Goal: Task Accomplishment & Management: Use online tool/utility

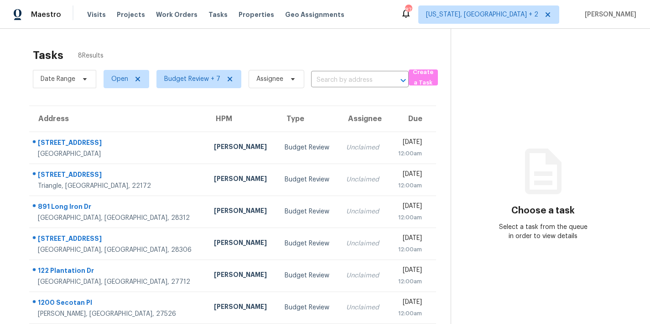
click at [375, 40] on div "Tasks 8 Results Date Range Open Budget Review + 7 Assignee ​ Create a Task Addr…" at bounding box center [325, 212] width 650 height 366
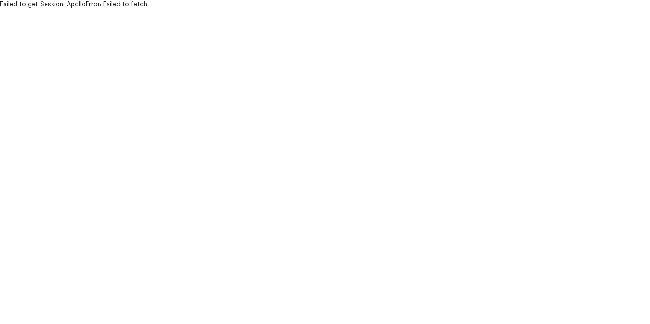
click at [152, 9] on html "Failed to get Session: ApolloError: Failed to fetch" at bounding box center [325, 4] width 650 height 9
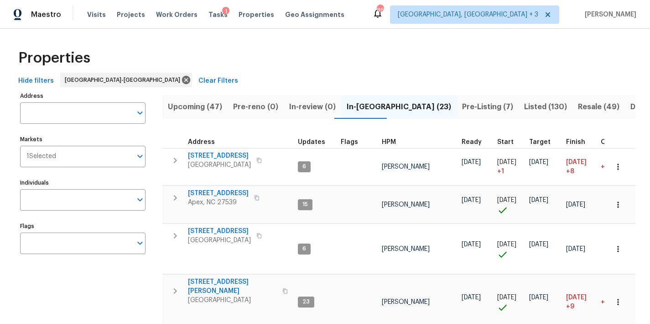
scroll to position [0, 89]
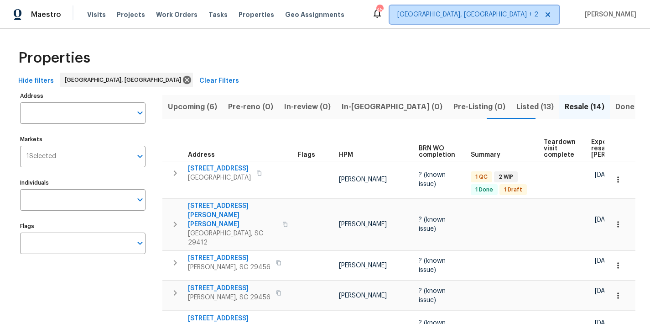
click at [506, 16] on span "Charleston, SC + 2" at bounding box center [467, 14] width 141 height 9
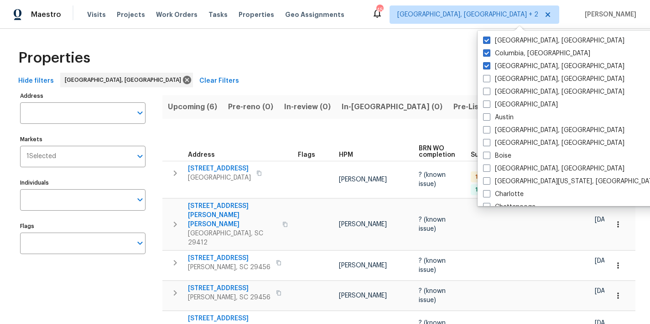
click at [270, 65] on div "Properties" at bounding box center [325, 57] width 621 height 29
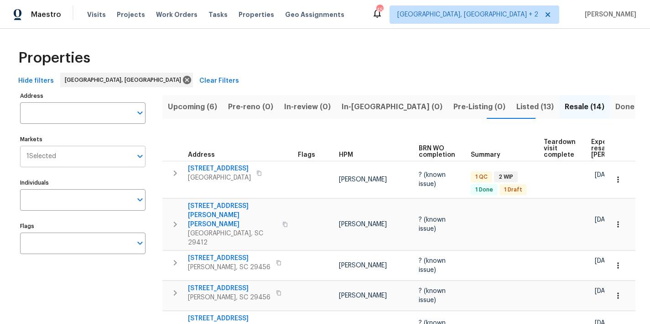
click at [66, 163] on input "Markets" at bounding box center [94, 156] width 76 height 21
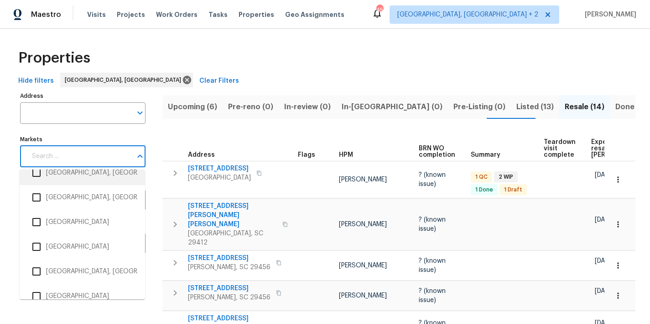
scroll to position [1476, 0]
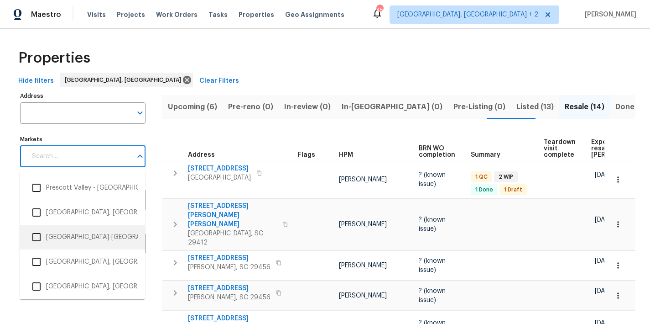
click at [40, 239] on input "checkbox" at bounding box center [36, 236] width 19 height 19
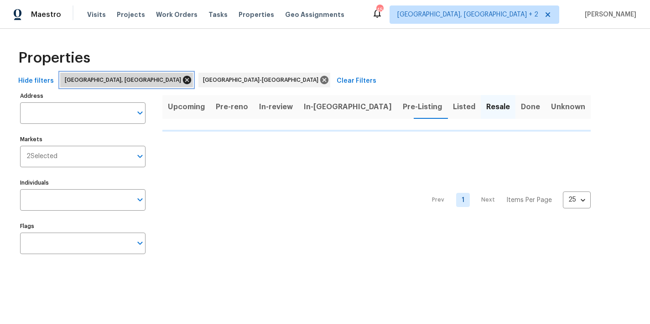
click at [182, 80] on icon at bounding box center [187, 80] width 10 height 10
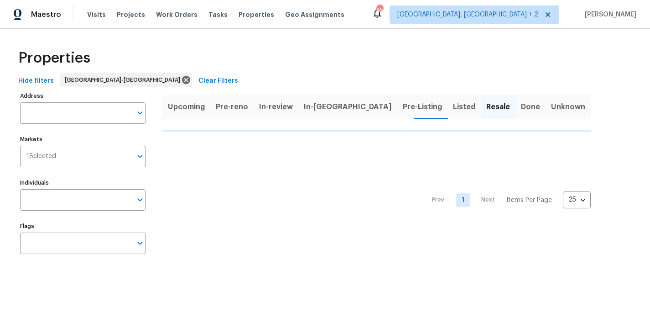
click at [177, 45] on div "Properties" at bounding box center [325, 57] width 621 height 29
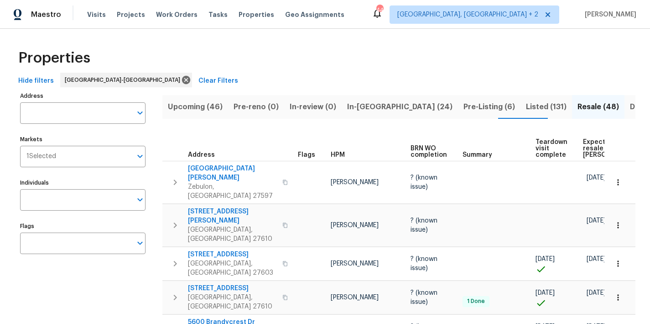
click at [238, 79] on div "Hide filters Raleigh-Durham Clear Filters" at bounding box center [325, 81] width 621 height 17
click at [373, 61] on div "Properties" at bounding box center [325, 57] width 621 height 29
click at [362, 110] on span "In-reno (24)" at bounding box center [399, 106] width 105 height 13
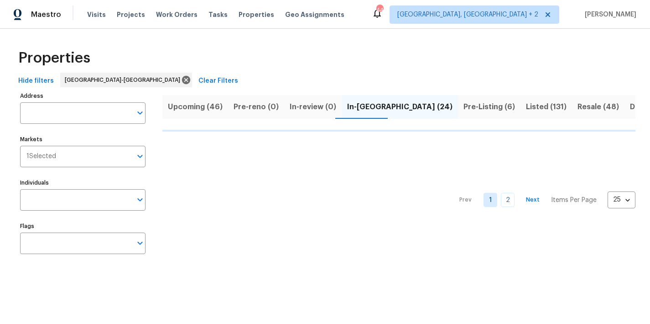
click at [407, 10] on div "Maestro Visits Projects Work Orders Tasks Properties Geo Assignments 44 Charles…" at bounding box center [325, 14] width 650 height 29
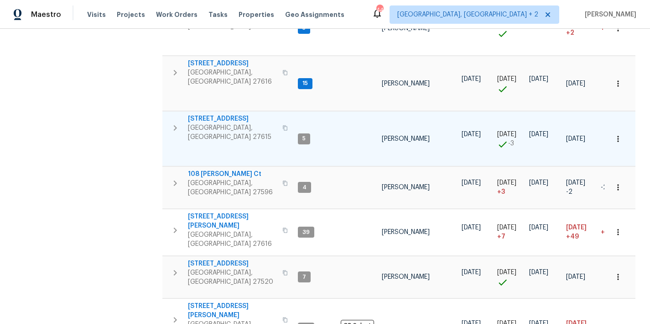
scroll to position [583, 0]
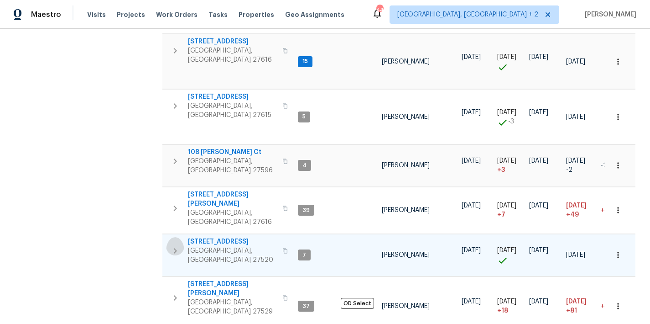
click at [175, 245] on icon "button" at bounding box center [175, 250] width 11 height 11
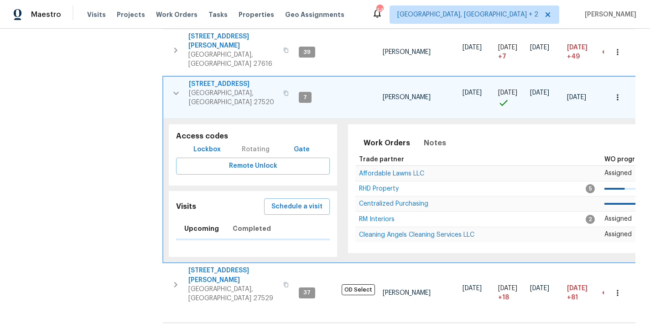
scroll to position [741, 0]
click at [390, 170] on span "Affordable Lawns LLC" at bounding box center [391, 173] width 65 height 6
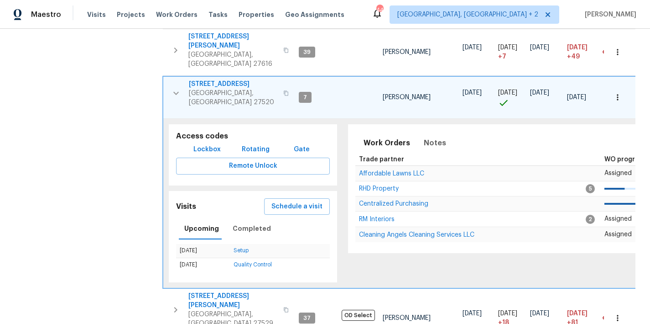
click at [136, 136] on div "Address Address Markets 1 Selected Markets Individuals Individuals Flags Flags" at bounding box center [88, 16] width 137 height 1336
click at [173, 88] on icon "button" at bounding box center [176, 93] width 11 height 11
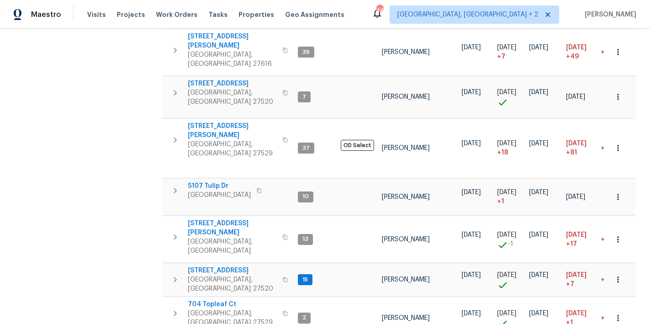
click at [173, 87] on icon "button" at bounding box center [175, 92] width 11 height 11
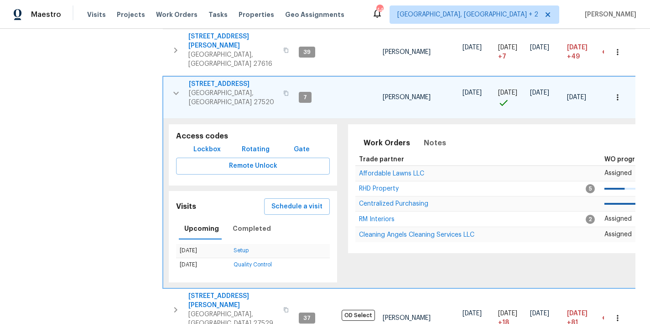
click at [225, 79] on span "[STREET_ADDRESS]" at bounding box center [233, 83] width 89 height 9
click at [615, 87] on button "button" at bounding box center [618, 97] width 20 height 20
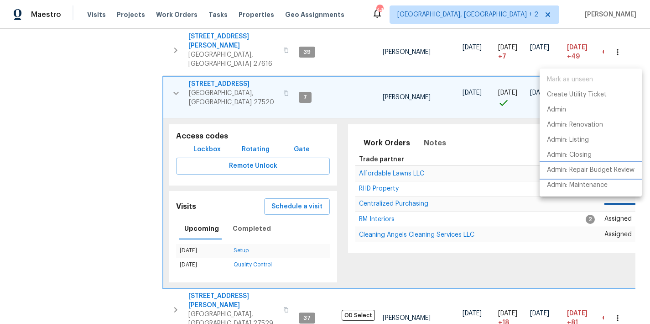
click at [587, 169] on p "Admin: Repair Budget Review" at bounding box center [591, 170] width 88 height 10
click at [429, 93] on div at bounding box center [325, 162] width 650 height 324
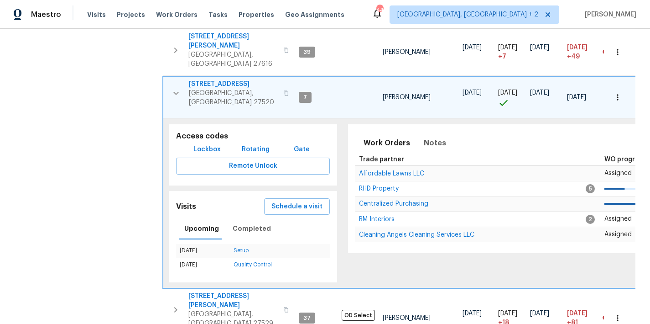
click at [432, 100] on div "Mark as unseen Create Utility Ticket Admin Admin: Renovation Admin: Listing Adm…" at bounding box center [325, 162] width 650 height 324
click at [432, 136] on span "Notes" at bounding box center [435, 142] width 22 height 13
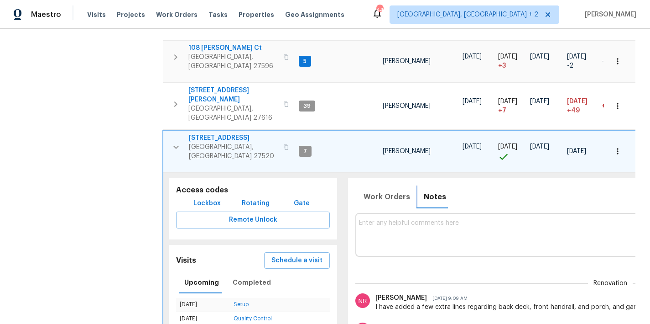
scroll to position [664, 0]
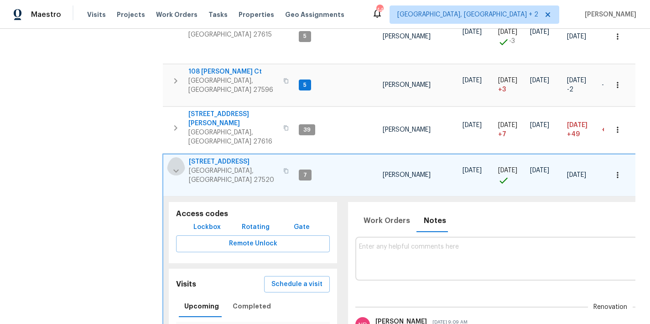
click at [177, 165] on icon "button" at bounding box center [176, 170] width 11 height 11
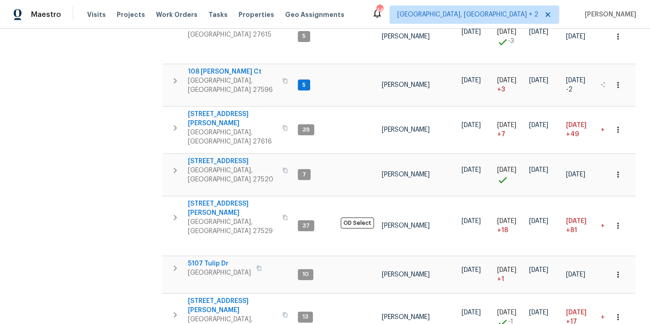
click at [174, 167] on icon "button" at bounding box center [175, 169] width 3 height 5
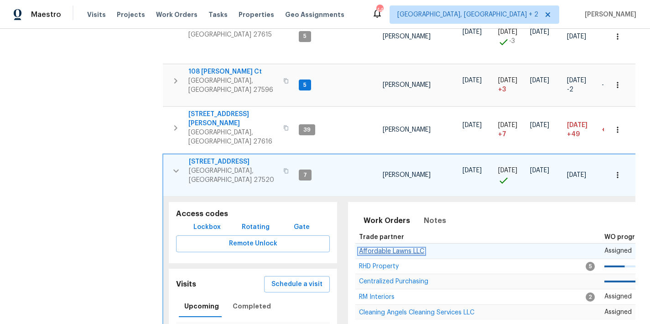
click at [402, 248] on span "Affordable Lawns LLC" at bounding box center [391, 251] width 65 height 6
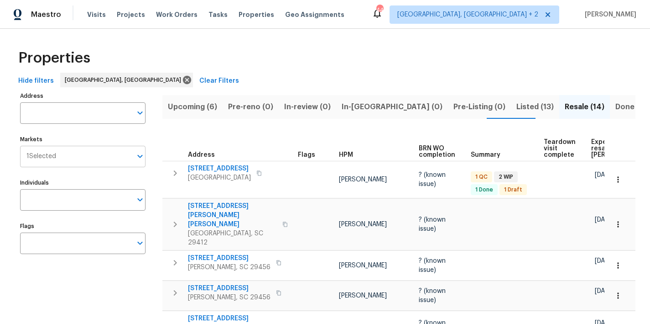
click at [48, 154] on span "1 Selected" at bounding box center [41, 156] width 30 height 8
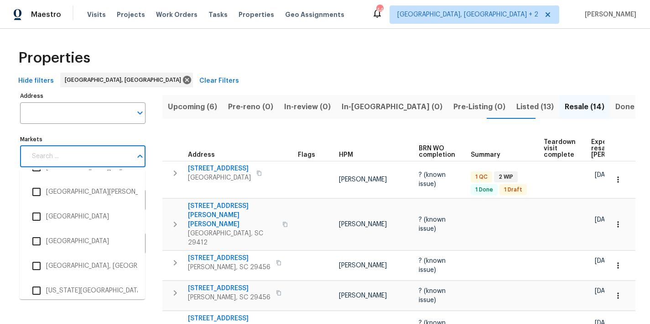
scroll to position [1874, 0]
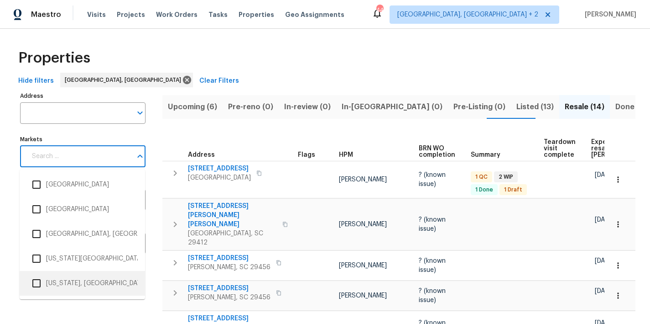
click at [39, 281] on input "checkbox" at bounding box center [36, 282] width 19 height 19
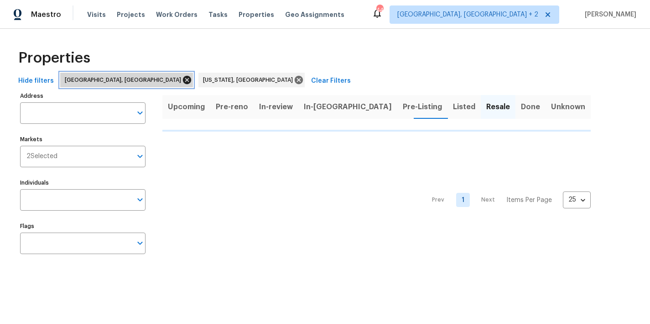
click at [183, 81] on icon at bounding box center [187, 80] width 8 height 8
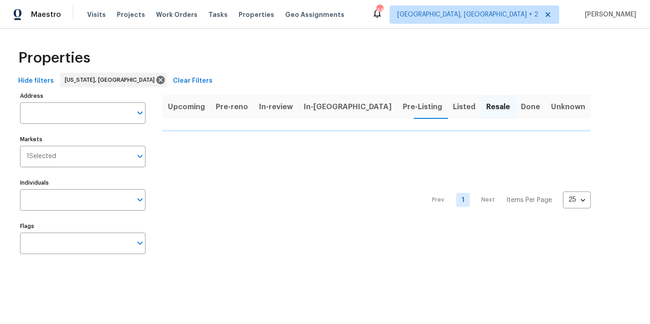
click at [261, 47] on div "Properties" at bounding box center [325, 57] width 621 height 29
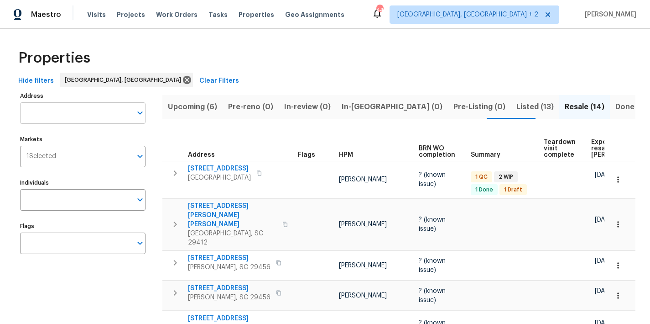
click at [85, 115] on input "Address" at bounding box center [76, 112] width 112 height 21
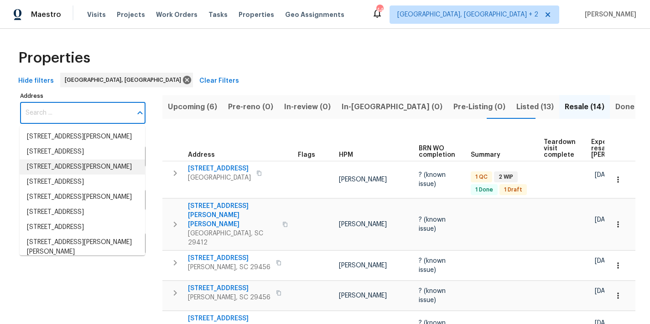
scroll to position [342, 0]
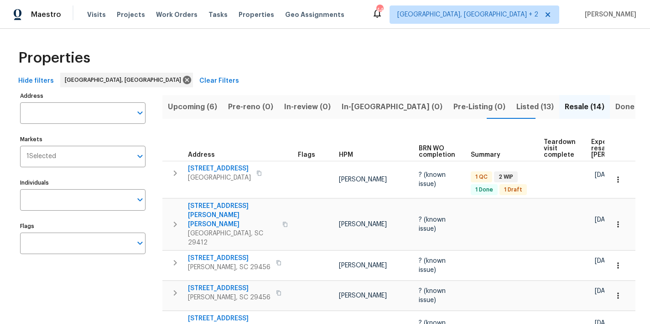
click at [180, 80] on div "Hide filters Charleston, SC Clear Filters" at bounding box center [325, 81] width 621 height 17
click at [56, 160] on div "1 Selected Markets" at bounding box center [82, 156] width 125 height 21
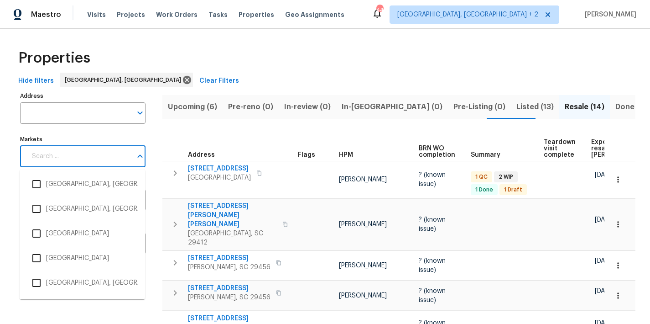
scroll to position [1569, 0]
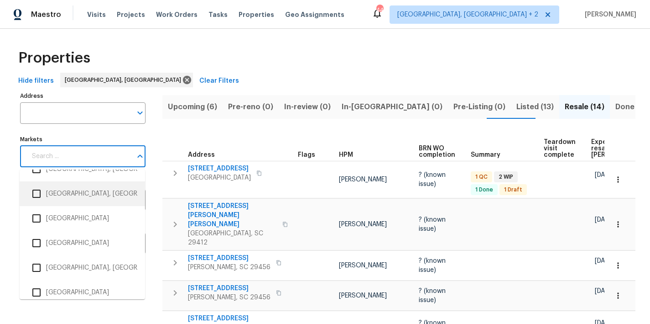
click at [33, 192] on input "checkbox" at bounding box center [36, 193] width 19 height 19
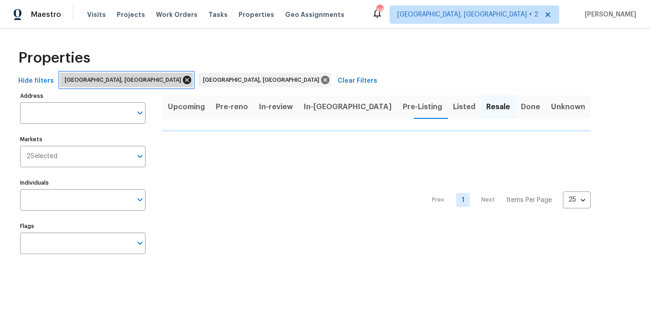
click at [183, 79] on icon at bounding box center [187, 80] width 8 height 8
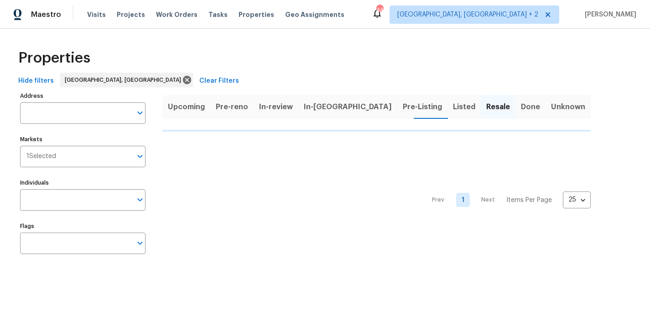
click at [233, 63] on div "Properties" at bounding box center [325, 57] width 621 height 29
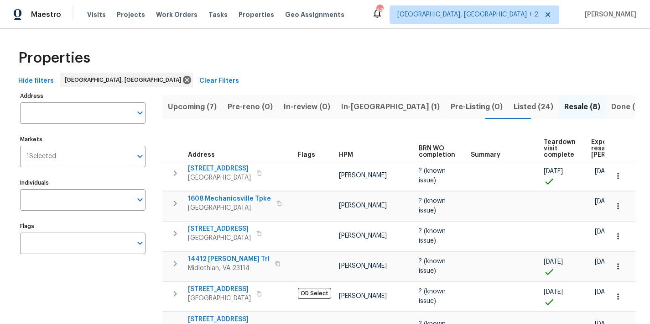
click at [191, 57] on div "Properties" at bounding box center [325, 57] width 621 height 29
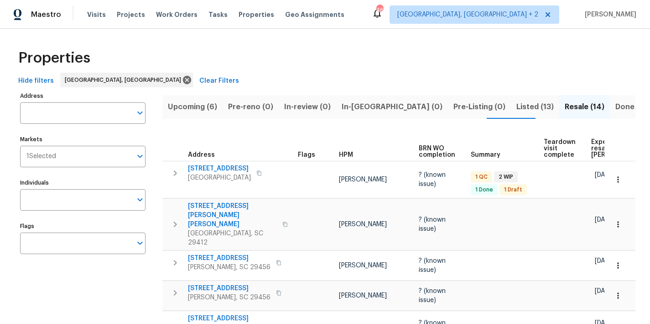
click at [209, 18] on div "Tasks" at bounding box center [218, 15] width 19 height 10
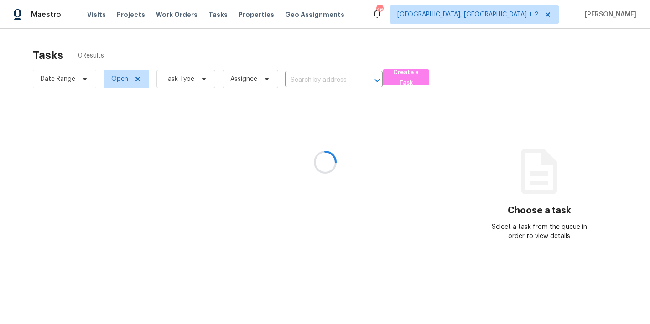
click at [205, 15] on div at bounding box center [325, 162] width 650 height 324
click at [503, 17] on div at bounding box center [325, 162] width 650 height 324
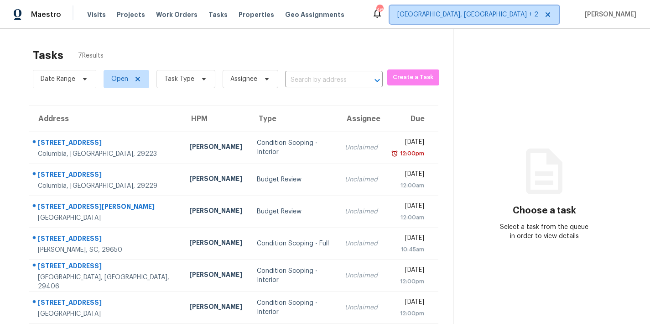
click at [513, 13] on span "Charleston, SC + 2" at bounding box center [467, 14] width 141 height 9
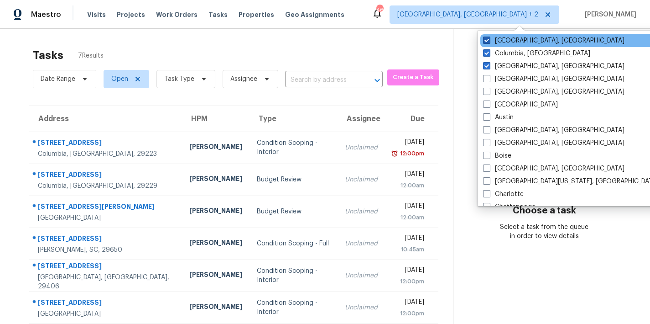
click at [485, 37] on span at bounding box center [486, 40] width 7 height 7
click at [485, 37] on input "Greenville, SC" at bounding box center [486, 39] width 6 height 6
checkbox input "false"
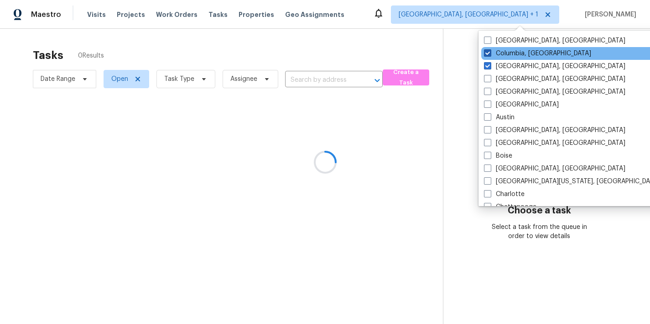
click at [487, 53] on span at bounding box center [487, 52] width 7 height 7
click at [487, 53] on input "Columbia, SC" at bounding box center [487, 52] width 6 height 6
checkbox input "false"
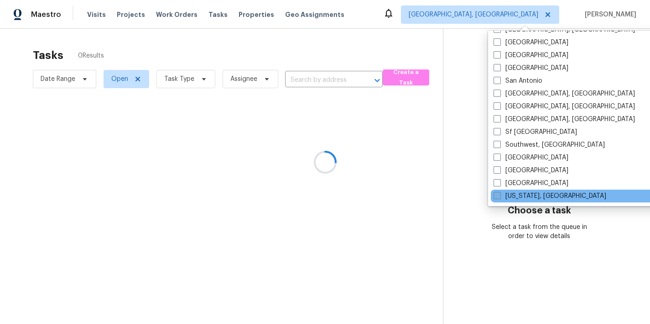
click at [515, 197] on label "Washington, DC" at bounding box center [550, 195] width 113 height 9
click at [500, 197] on input "Washington, DC" at bounding box center [497, 194] width 6 height 6
checkbox input "true"
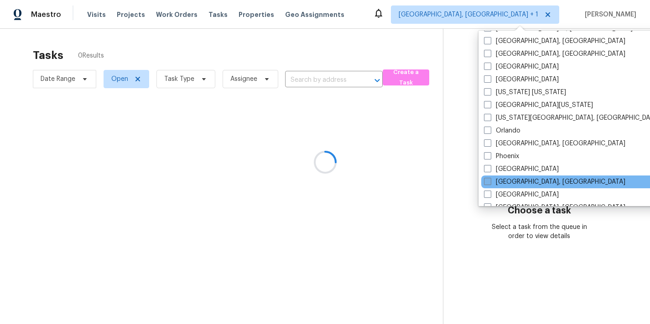
scroll to position [502, 0]
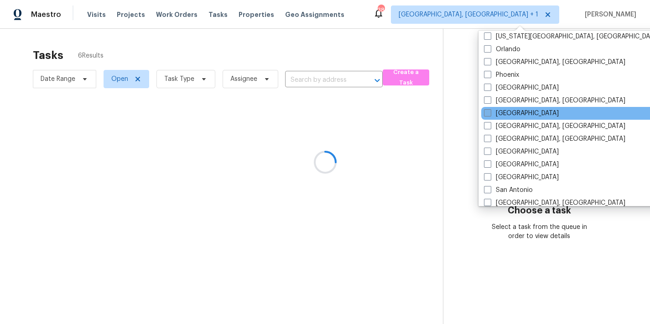
click at [504, 115] on label "Raleigh" at bounding box center [521, 113] width 75 height 9
click at [490, 115] on input "Raleigh" at bounding box center [487, 112] width 6 height 6
checkbox input "true"
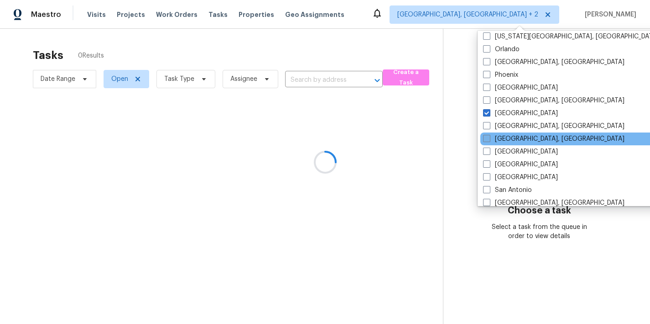
click at [505, 136] on label "Richmond, VA" at bounding box center [553, 138] width 141 height 9
click at [489, 136] on input "Richmond, VA" at bounding box center [486, 137] width 6 height 6
checkbox input "true"
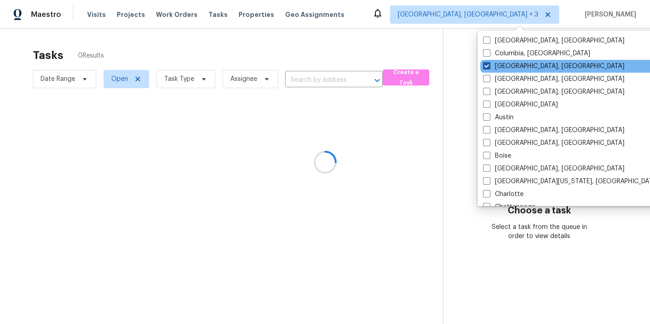
click at [487, 64] on span at bounding box center [486, 65] width 7 height 7
click at [487, 64] on input "Charleston, SC" at bounding box center [486, 65] width 6 height 6
checkbox input "false"
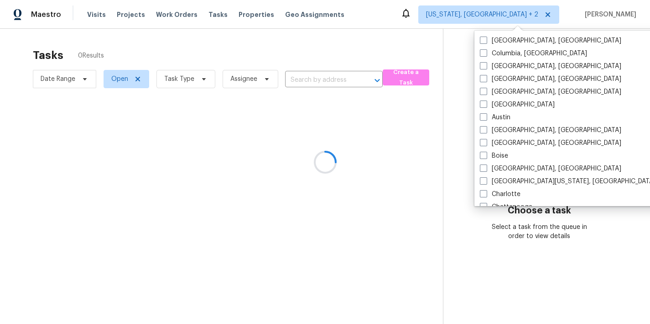
click at [420, 15] on div at bounding box center [325, 162] width 650 height 324
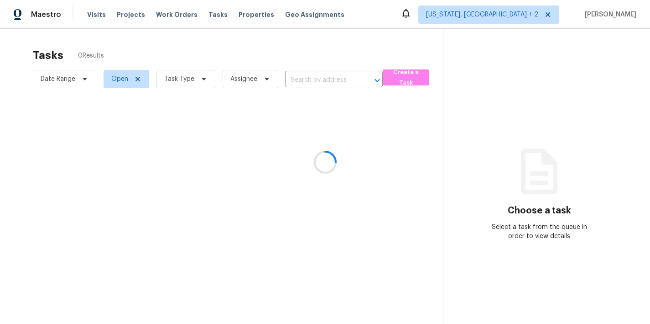
click at [177, 78] on div at bounding box center [325, 162] width 650 height 324
click at [417, 7] on div at bounding box center [325, 162] width 650 height 324
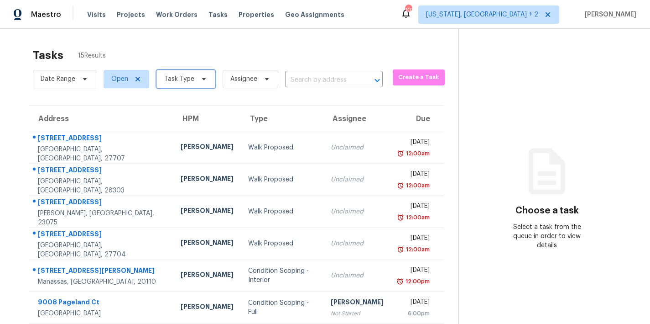
click at [209, 80] on span "Task Type" at bounding box center [186, 79] width 59 height 18
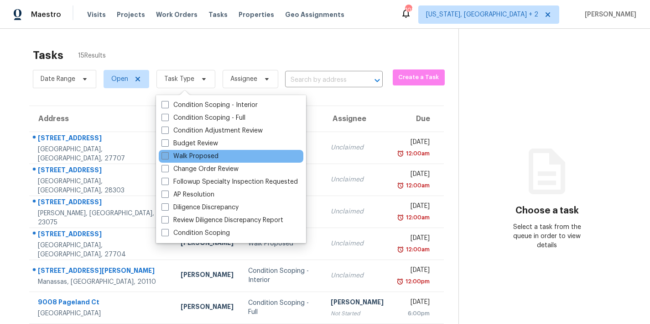
click at [186, 158] on label "Walk Proposed" at bounding box center [190, 156] width 57 height 9
click at [167, 157] on input "Walk Proposed" at bounding box center [165, 155] width 6 height 6
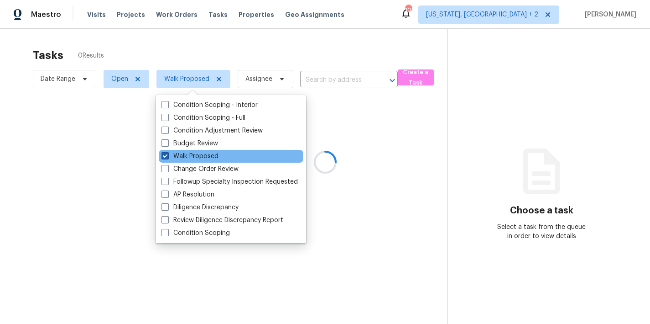
click at [192, 155] on label "Walk Proposed" at bounding box center [190, 156] width 57 height 9
click at [167, 155] on input "Walk Proposed" at bounding box center [165, 155] width 6 height 6
checkbox input "false"
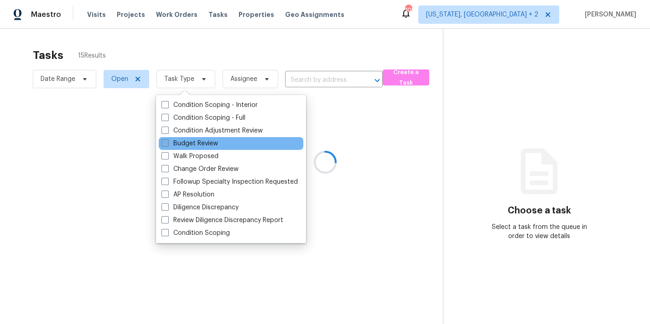
click at [192, 146] on label "Budget Review" at bounding box center [190, 143] width 57 height 9
click at [167, 145] on input "Budget Review" at bounding box center [165, 142] width 6 height 6
checkbox input "true"
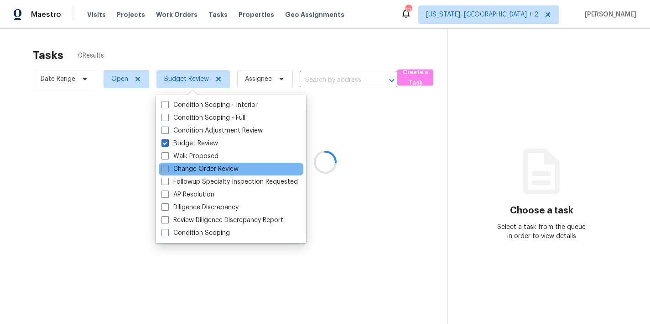
click at [185, 171] on label "Change Order Review" at bounding box center [200, 168] width 77 height 9
click at [167, 170] on input "Change Order Review" at bounding box center [165, 167] width 6 height 6
checkbox input "true"
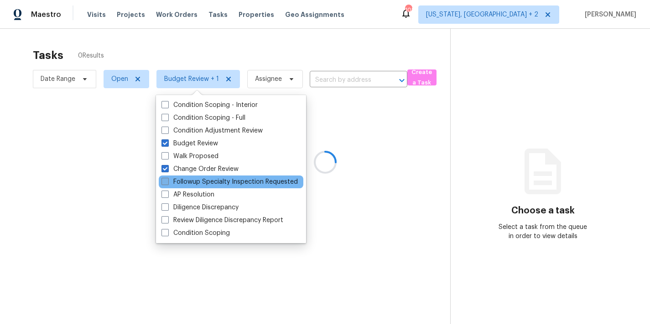
click at [186, 183] on label "Followup Specialty Inspection Requested" at bounding box center [230, 181] width 136 height 9
click at [167, 183] on input "Followup Specialty Inspection Requested" at bounding box center [165, 180] width 6 height 6
checkbox input "true"
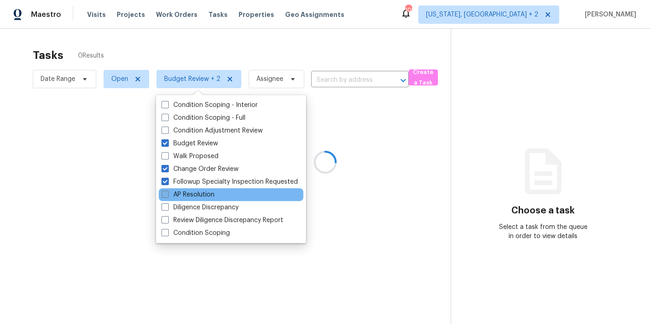
click at [186, 193] on label "AP Resolution" at bounding box center [188, 194] width 53 height 9
click at [167, 193] on input "AP Resolution" at bounding box center [165, 193] width 6 height 6
checkbox input "true"
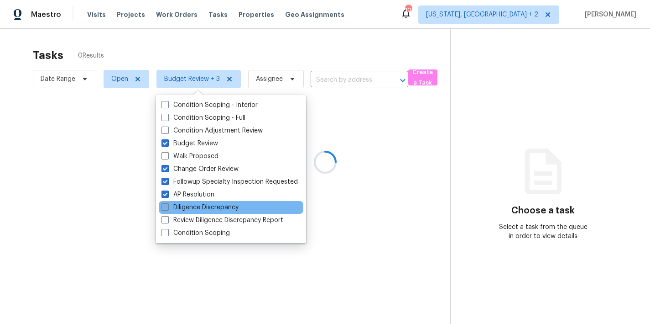
click at [184, 207] on label "Diligence Discrepancy" at bounding box center [200, 207] width 77 height 9
click at [167, 207] on input "Diligence Discrepancy" at bounding box center [165, 206] width 6 height 6
checkbox input "true"
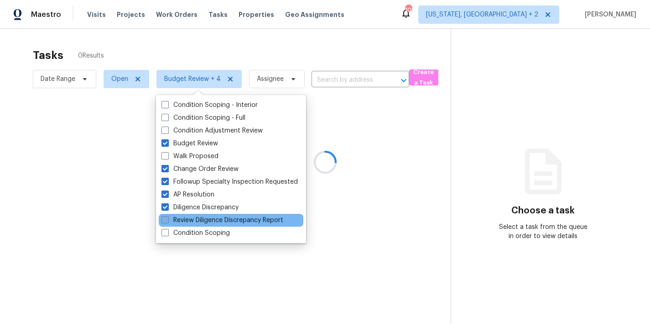
click at [184, 218] on label "Review Diligence Discrepancy Report" at bounding box center [223, 219] width 122 height 9
click at [167, 218] on input "Review Diligence Discrepancy Report" at bounding box center [165, 218] width 6 height 6
checkbox input "true"
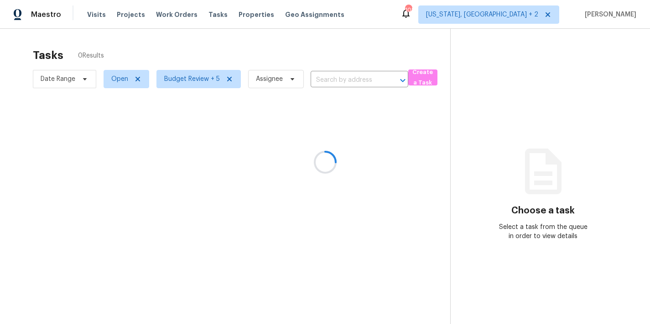
click at [339, 33] on div at bounding box center [325, 162] width 650 height 324
click at [388, 26] on div at bounding box center [325, 162] width 650 height 324
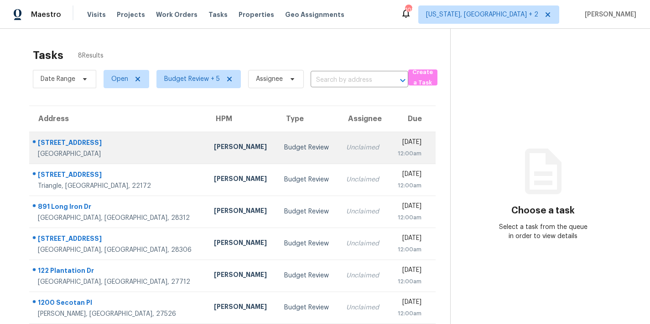
click at [284, 147] on div "Budget Review" at bounding box center [307, 147] width 47 height 9
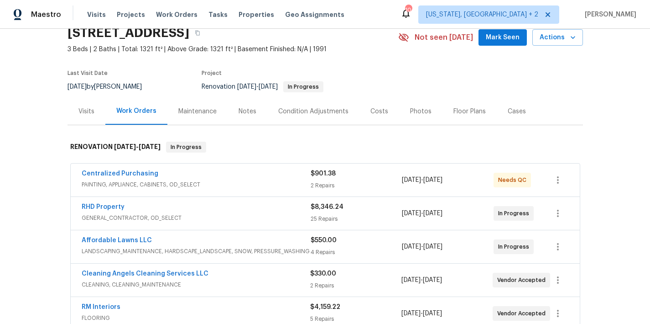
scroll to position [59, 0]
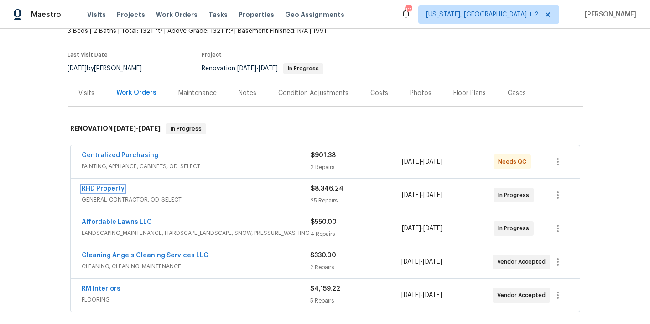
click at [101, 190] on link "RHD Property" at bounding box center [103, 188] width 43 height 6
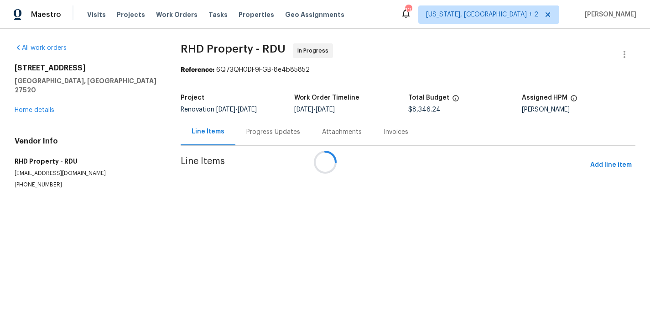
click at [404, 17] on div at bounding box center [325, 162] width 650 height 324
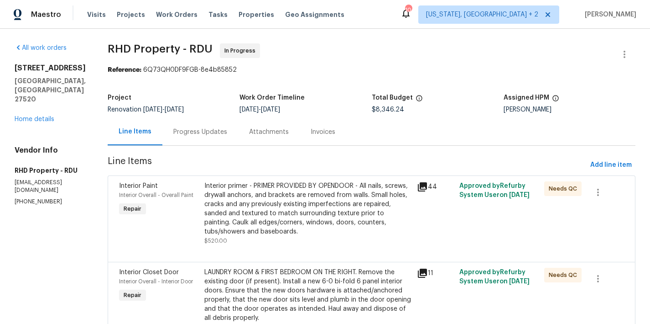
click at [209, 131] on div "Progress Updates" at bounding box center [200, 131] width 54 height 9
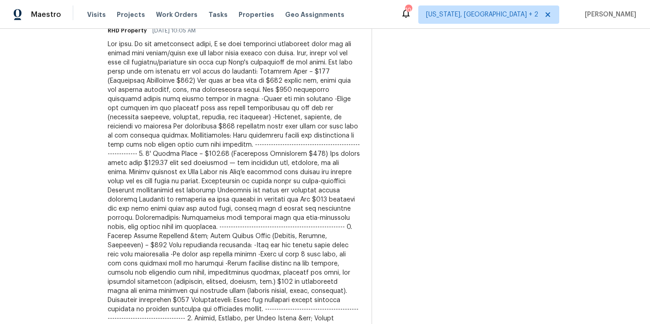
scroll to position [444, 0]
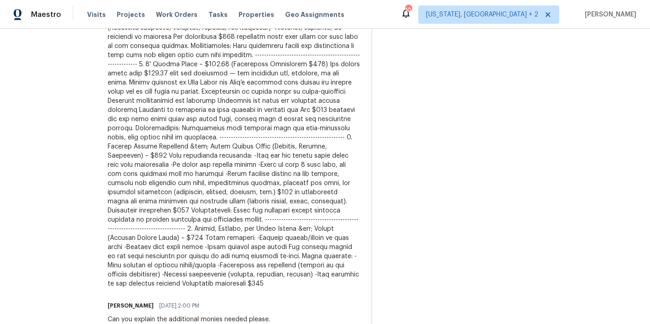
click at [397, 174] on div "On-site Worker Updates" at bounding box center [509, 252] width 253 height 773
click at [185, 222] on div at bounding box center [234, 119] width 253 height 338
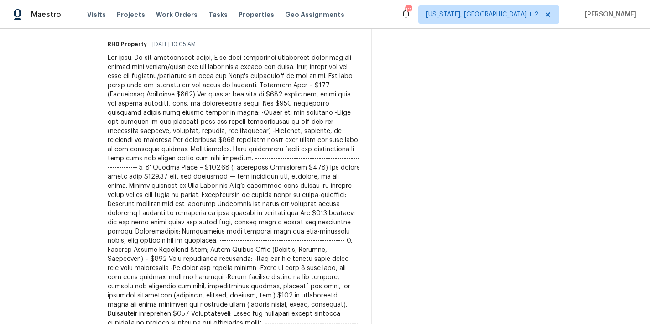
scroll to position [164, 0]
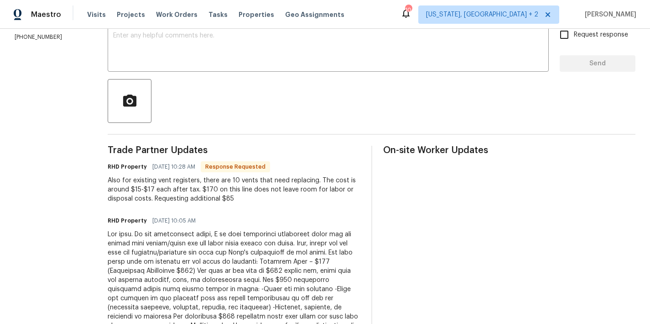
click at [267, 107] on div at bounding box center [372, 101] width 528 height 44
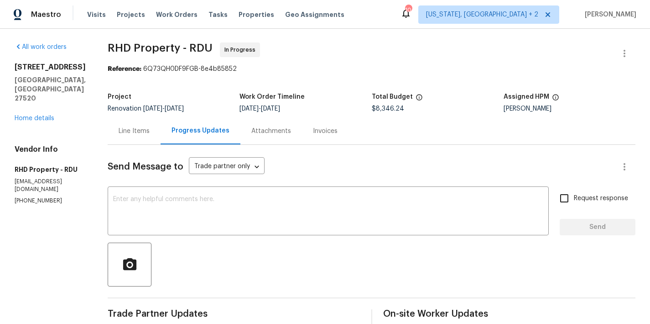
scroll to position [0, 0]
click at [350, 66] on div "Reference: 6Q73QH0DF9FGB-8e4b85852" at bounding box center [372, 69] width 528 height 9
click at [374, 20] on div "Maestro Visits Projects Work Orders Tasks Properties Geo Assignments 104 Washin…" at bounding box center [325, 14] width 650 height 29
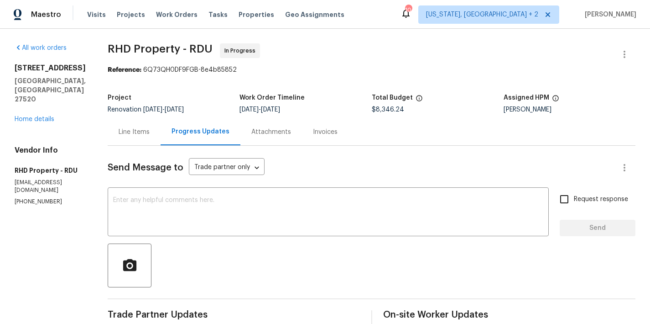
click at [141, 132] on div "Line Items" at bounding box center [134, 131] width 31 height 9
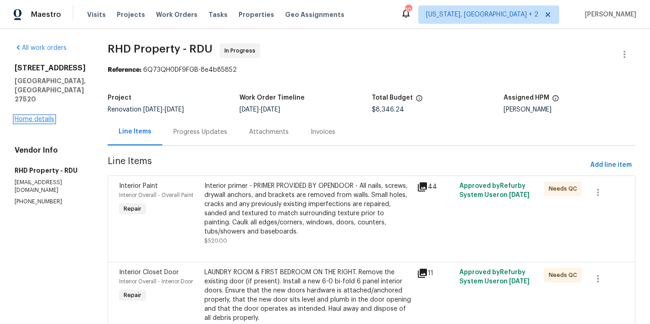
click at [32, 116] on link "Home details" at bounding box center [35, 119] width 40 height 6
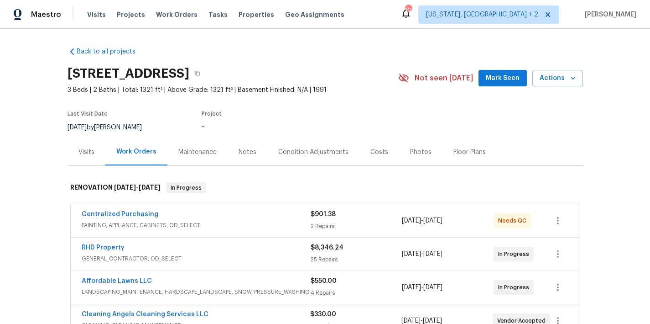
scroll to position [82, 0]
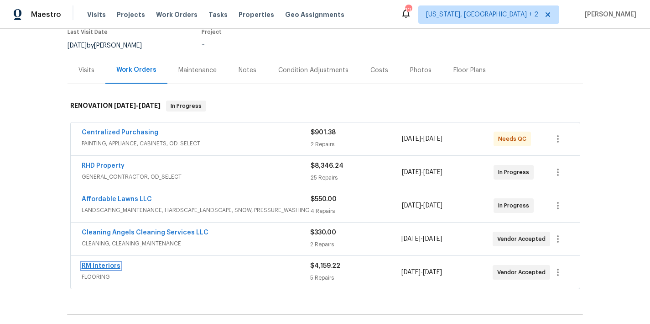
click at [100, 267] on link "RM Interiors" at bounding box center [101, 265] width 39 height 6
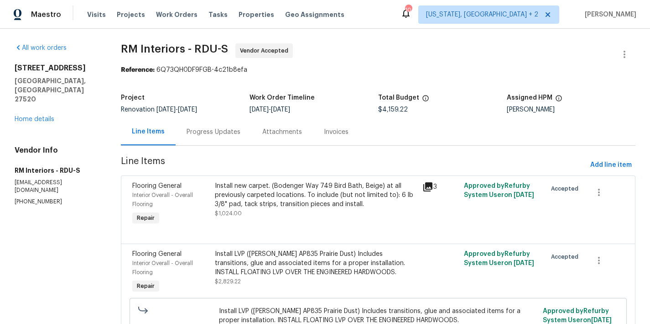
click at [330, 69] on div "Reference: 6Q73QH0DF9FGB-4c21b8efa" at bounding box center [378, 69] width 515 height 9
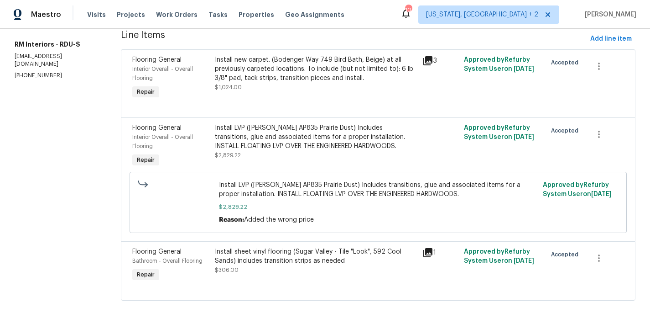
scroll to position [120, 0]
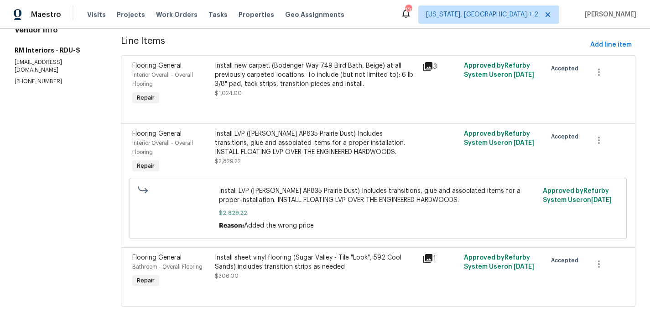
click at [316, 152] on div "Install LVP (Knighton AP835 Prairie Dust) Includes transitions, glue and associ…" at bounding box center [316, 142] width 202 height 27
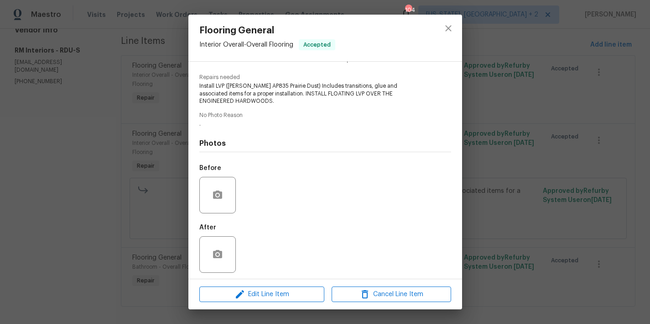
scroll to position [89, 0]
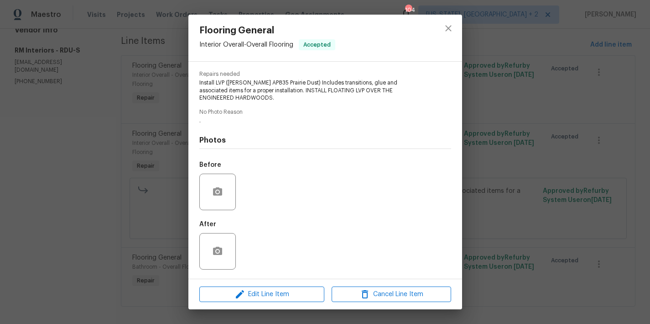
click at [266, 183] on div "Before" at bounding box center [325, 185] width 252 height 59
click at [264, 183] on div "Before" at bounding box center [325, 185] width 252 height 59
click at [443, 21] on button "close" at bounding box center [449, 28] width 22 height 22
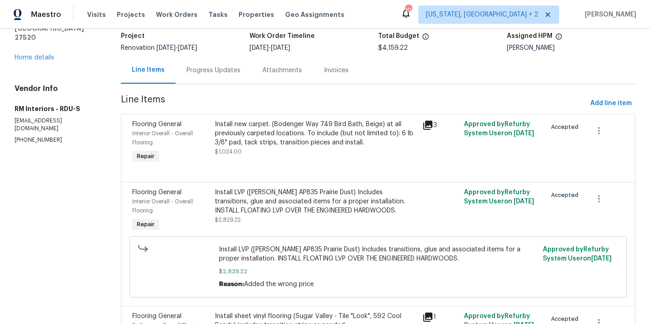
scroll to position [32, 0]
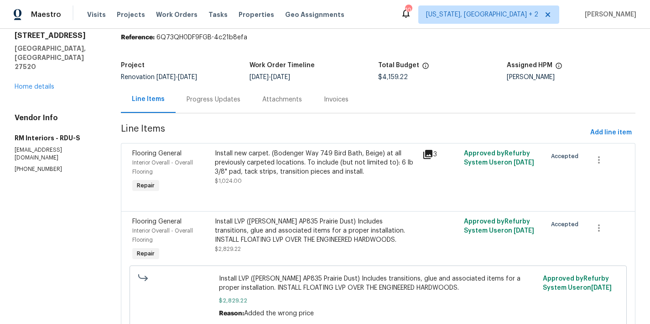
click at [356, 49] on section "RM Interiors - RDU-S Vendor Accepted Reference: 6Q73QH0DF9FGB-4c21b8efa Project…" at bounding box center [378, 208] width 515 height 394
click at [327, 42] on section "RM Interiors - RDU-S Vendor Accepted Reference: 6Q73QH0DF9FGB-4c21b8efa Project…" at bounding box center [378, 208] width 515 height 394
click at [43, 84] on link "Home details" at bounding box center [35, 87] width 40 height 6
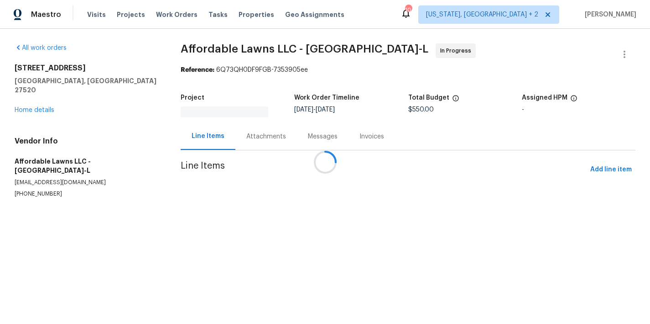
click at [32, 95] on div at bounding box center [325, 162] width 650 height 324
click at [34, 101] on div at bounding box center [325, 162] width 650 height 324
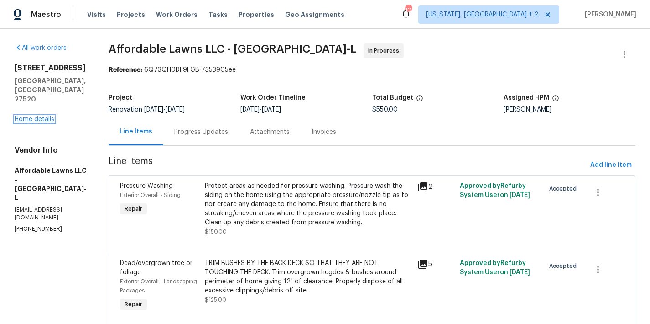
click at [31, 116] on link "Home details" at bounding box center [35, 119] width 40 height 6
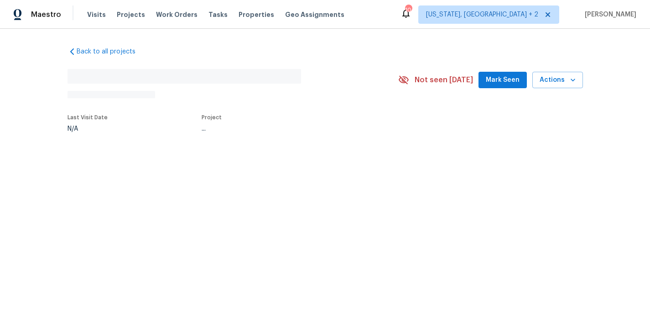
click at [387, 16] on div "Maestro Visits Projects Work Orders Tasks Properties Geo Assignments 104 [US_ST…" at bounding box center [325, 14] width 650 height 29
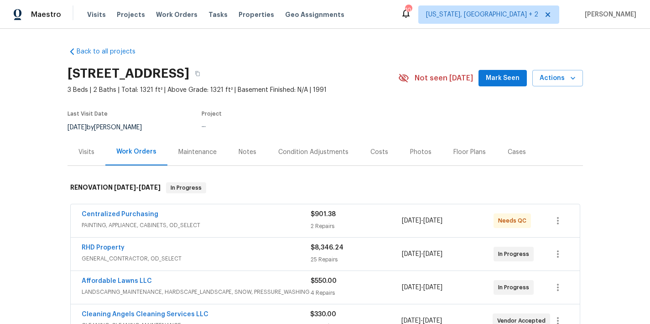
click at [379, 11] on div "Maestro Visits Projects Work Orders Tasks Properties Geo Assignments 104 [US_ST…" at bounding box center [325, 14] width 650 height 29
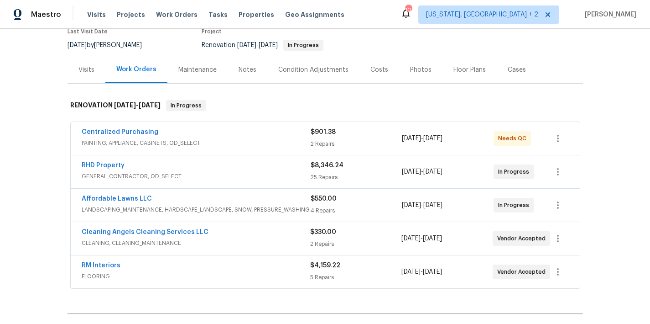
scroll to position [72, 0]
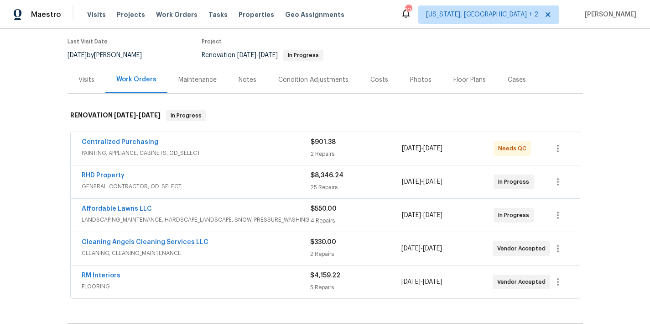
click at [311, 84] on div "Condition Adjustments" at bounding box center [313, 79] width 70 height 9
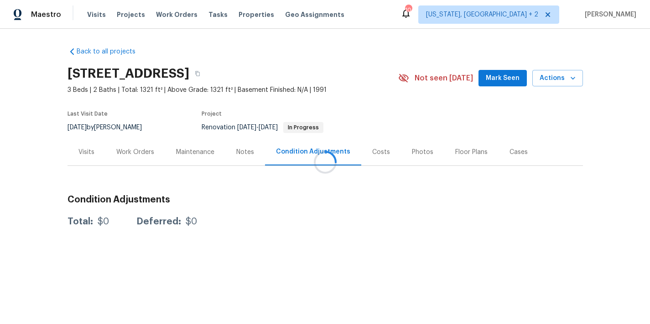
click at [372, 158] on div at bounding box center [325, 162] width 650 height 324
click at [352, 52] on div at bounding box center [325, 162] width 650 height 324
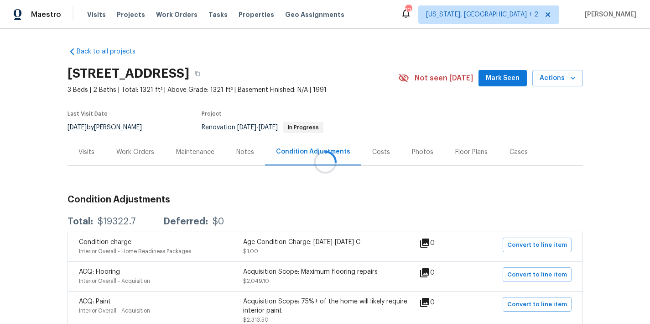
click at [374, 153] on div at bounding box center [325, 162] width 650 height 324
click at [367, 152] on div at bounding box center [325, 162] width 650 height 324
click at [363, 83] on div at bounding box center [325, 162] width 650 height 324
click at [378, 154] on div "Costs" at bounding box center [381, 151] width 18 height 9
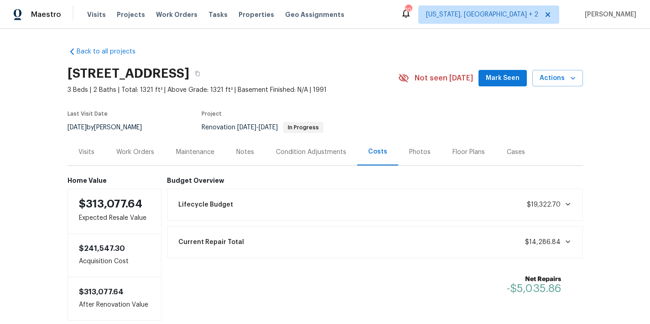
click at [611, 175] on div "Back to all projects [STREET_ADDRESS] 3 Beds | 2 Baths | Total: 1321 ft² | Abov…" at bounding box center [325, 176] width 650 height 295
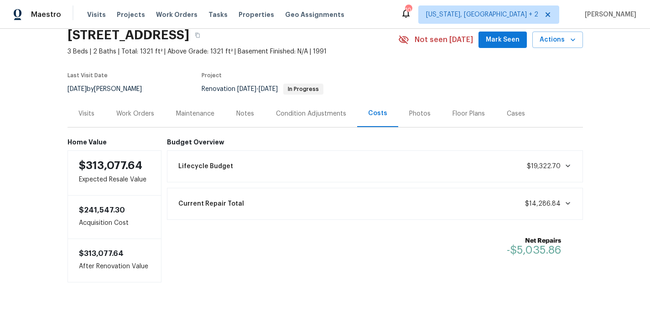
scroll to position [59, 0]
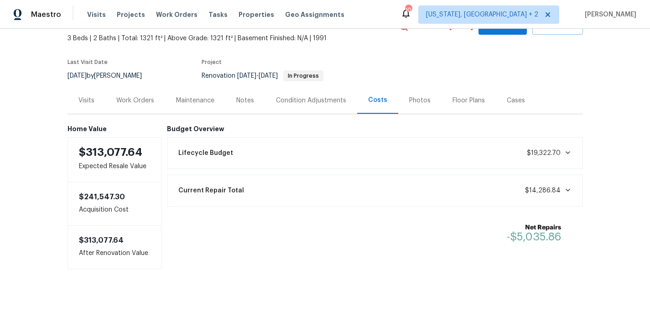
click at [133, 98] on div "Work Orders" at bounding box center [135, 100] width 60 height 27
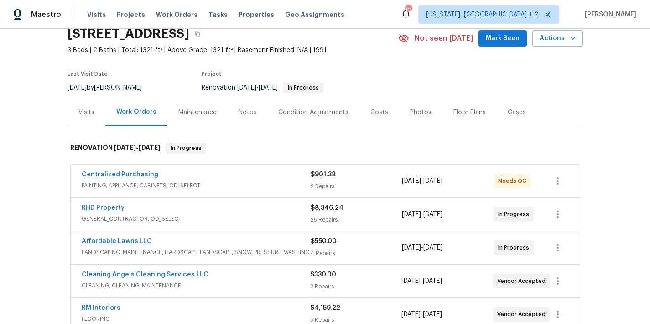
scroll to position [26, 0]
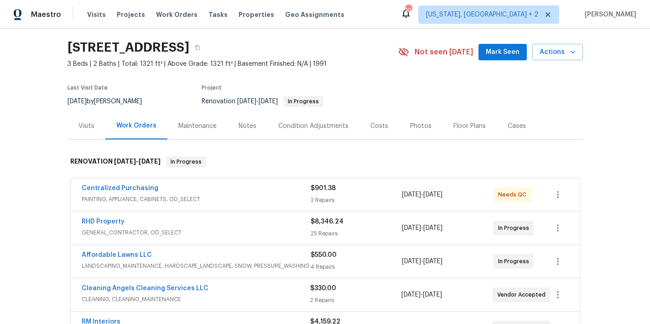
click at [361, 42] on div "[STREET_ADDRESS]" at bounding box center [233, 48] width 331 height 24
click at [373, 16] on div "Maestro Visits Projects Work Orders Tasks Properties Geo Assignments 104 [US_ST…" at bounding box center [325, 14] width 650 height 29
click at [52, 214] on div "Back to all projects [STREET_ADDRESS] 3 Beds | 2 Baths | Total: 1321 ft² | Abov…" at bounding box center [325, 176] width 650 height 295
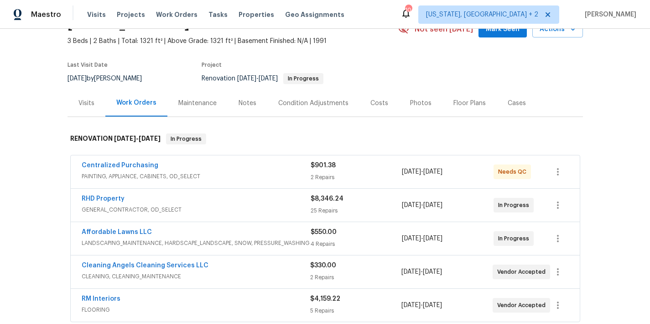
scroll to position [0, 0]
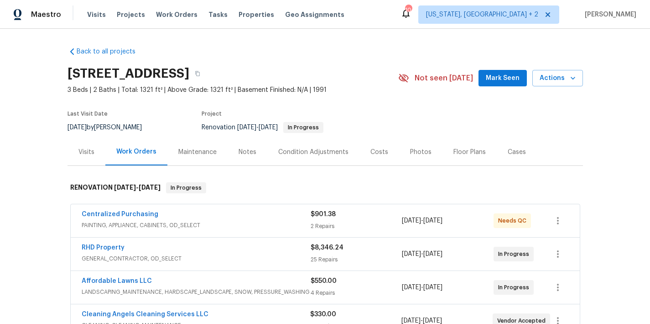
click at [355, 73] on div "[STREET_ADDRESS]" at bounding box center [233, 74] width 331 height 24
click at [415, 20] on div "Maestro Visits Projects Work Orders Tasks Properties Geo Assignments 104 [US_ST…" at bounding box center [325, 14] width 650 height 29
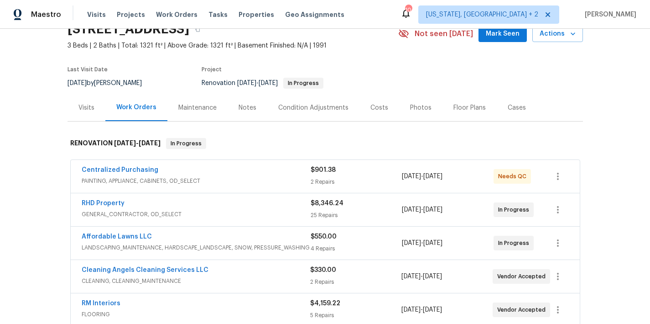
scroll to position [52, 0]
